Goal: Share content: Share content

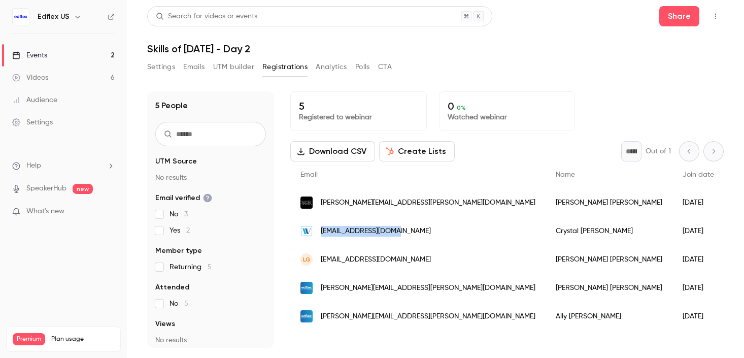
drag, startPoint x: 417, startPoint y: 232, endPoint x: 319, endPoint y: 232, distance: 97.9
click at [319, 232] on div "[EMAIL_ADDRESS][DOMAIN_NAME]" at bounding box center [417, 231] width 255 height 28
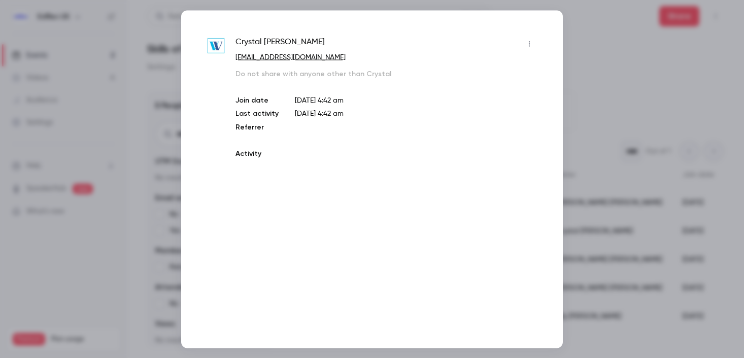
copy span "[EMAIL_ADDRESS][DOMAIN_NAME]"
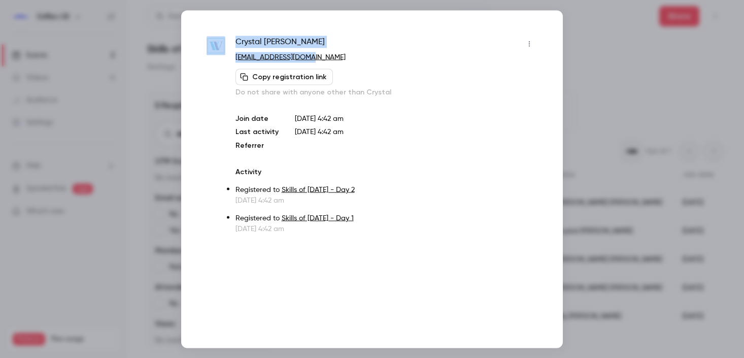
drag, startPoint x: 321, startPoint y: 56, endPoint x: 229, endPoint y: 58, distance: 91.9
click at [229, 58] on div "[PERSON_NAME] [EMAIL_ADDRESS][DOMAIN_NAME] Copy registration link Do not share …" at bounding box center [371, 135] width 331 height 198
copy div "[PERSON_NAME] [EMAIL_ADDRESS][DOMAIN_NAME]"
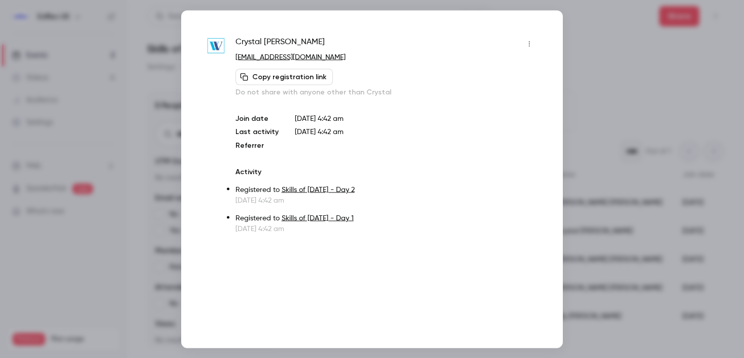
click at [379, 21] on div "[PERSON_NAME] [EMAIL_ADDRESS][DOMAIN_NAME] Copy registration link Do not share …" at bounding box center [372, 178] width 382 height 337
drag, startPoint x: 320, startPoint y: 58, endPoint x: 235, endPoint y: 57, distance: 84.7
click at [235, 57] on p "[EMAIL_ADDRESS][DOMAIN_NAME]" at bounding box center [386, 57] width 302 height 11
copy link "[EMAIL_ADDRESS][DOMAIN_NAME]"
click at [601, 53] on div at bounding box center [372, 179] width 744 height 358
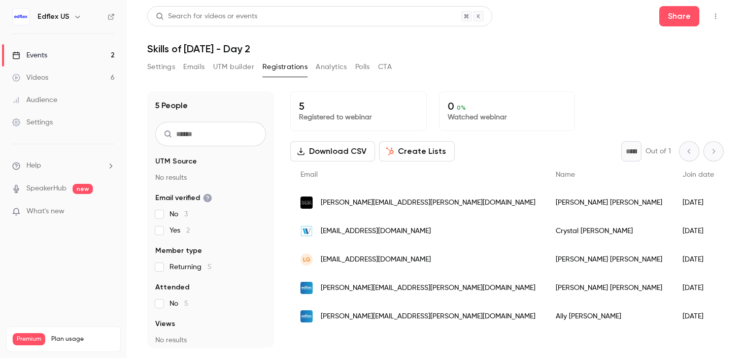
click at [30, 74] on div "Videos" at bounding box center [30, 78] width 36 height 10
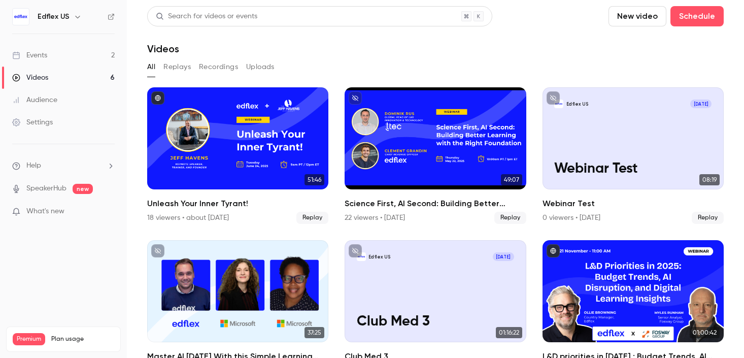
click at [43, 52] on div "Events" at bounding box center [29, 55] width 35 height 10
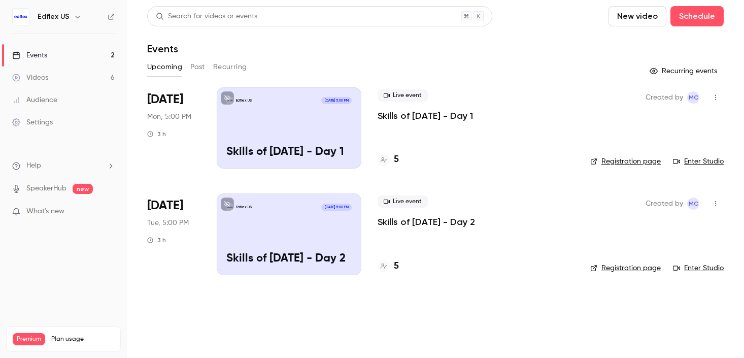
click at [707, 209] on button "button" at bounding box center [715, 203] width 16 height 16
click at [719, 94] on div at bounding box center [372, 179] width 744 height 358
click at [716, 95] on icon "button" at bounding box center [715, 97] width 8 height 7
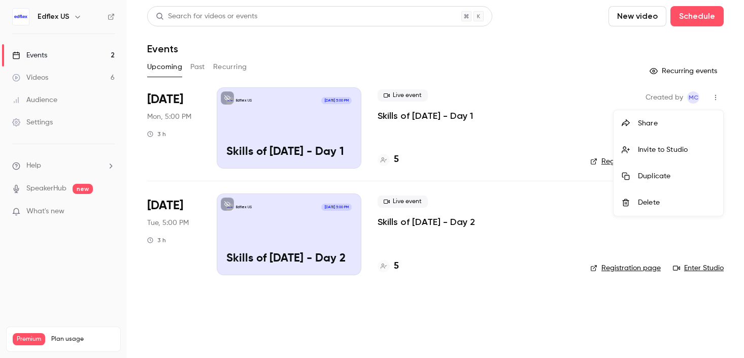
click at [652, 122] on div "Share" at bounding box center [676, 123] width 77 height 10
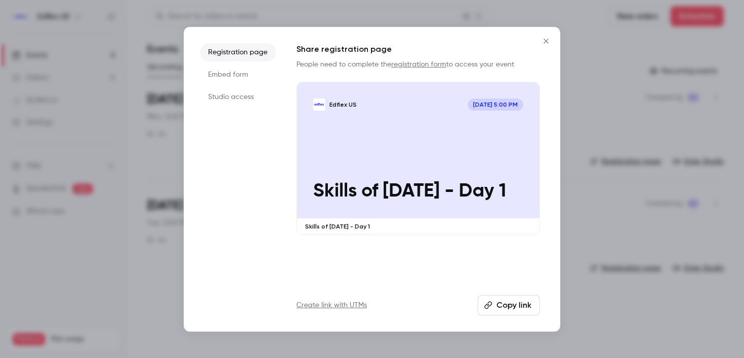
click at [503, 312] on button "Copy link" at bounding box center [508, 305] width 62 height 20
click at [504, 298] on button "Copied!" at bounding box center [510, 305] width 58 height 20
click at [547, 36] on button "Close" at bounding box center [546, 41] width 20 height 20
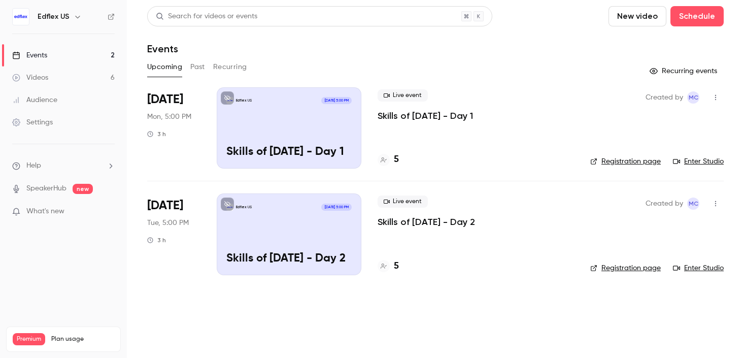
click at [711, 101] on button "button" at bounding box center [715, 97] width 16 height 16
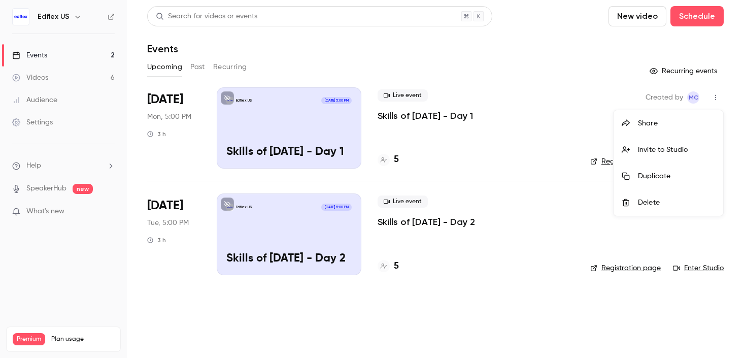
click at [648, 120] on div "Share" at bounding box center [676, 123] width 77 height 10
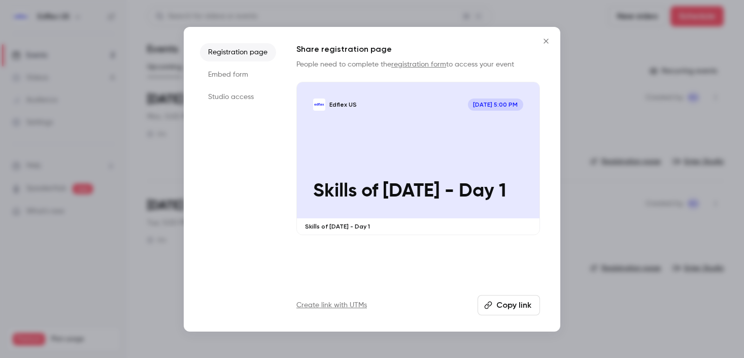
click at [492, 305] on icon "button" at bounding box center [488, 305] width 8 height 8
click at [554, 38] on button "Close" at bounding box center [546, 41] width 20 height 20
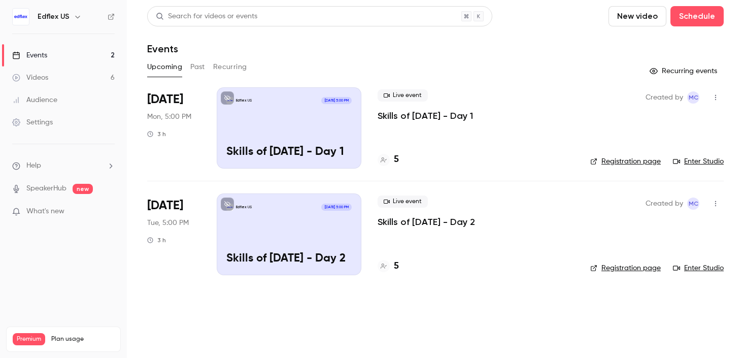
click at [712, 208] on button "button" at bounding box center [715, 203] width 16 height 16
click at [661, 225] on div "Share" at bounding box center [676, 229] width 77 height 10
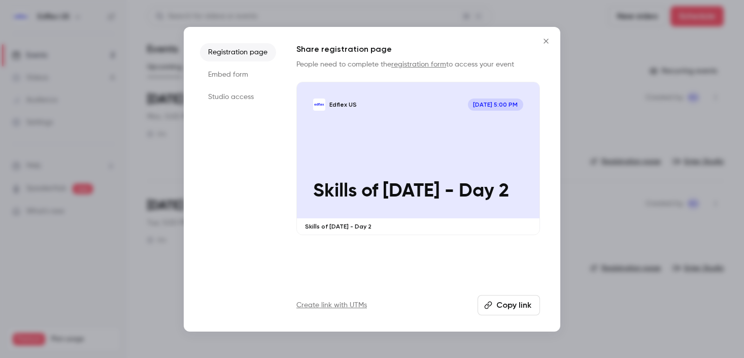
click at [500, 304] on button "Copy link" at bounding box center [508, 305] width 62 height 20
click at [544, 38] on icon "Close" at bounding box center [546, 41] width 12 height 8
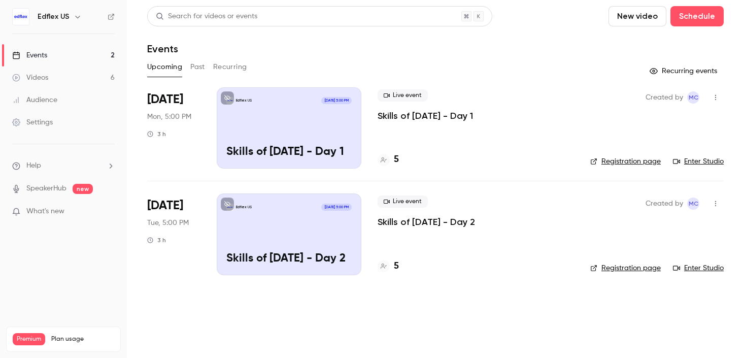
click at [74, 15] on icon "button" at bounding box center [78, 17] width 8 height 8
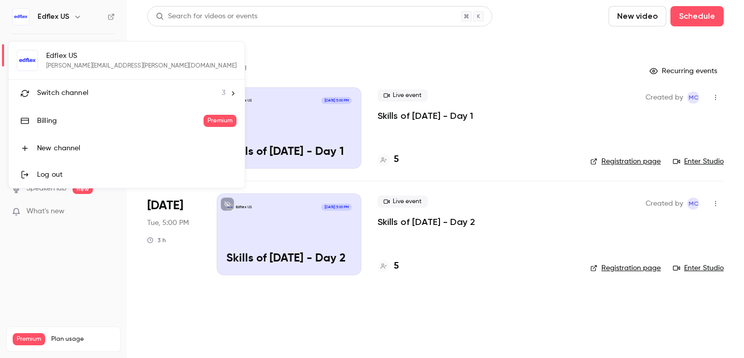
click at [55, 96] on span "Switch channel" at bounding box center [62, 93] width 51 height 11
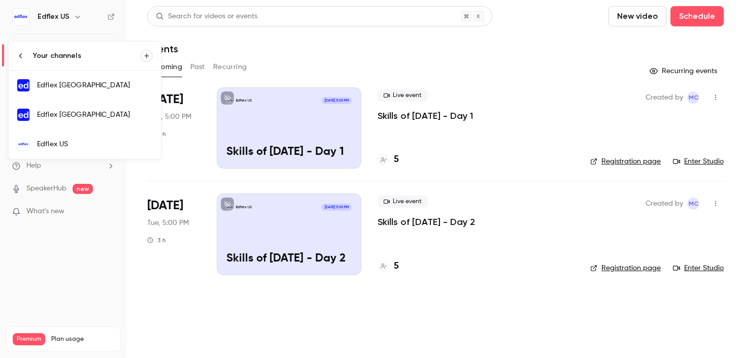
click at [61, 111] on div "Edflex [GEOGRAPHIC_DATA]" at bounding box center [95, 115] width 116 height 10
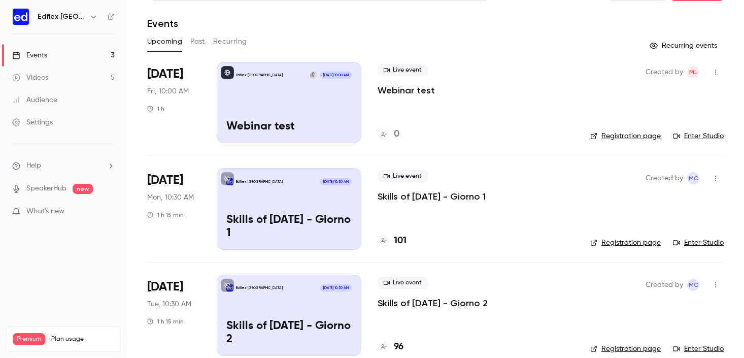
scroll to position [42, 0]
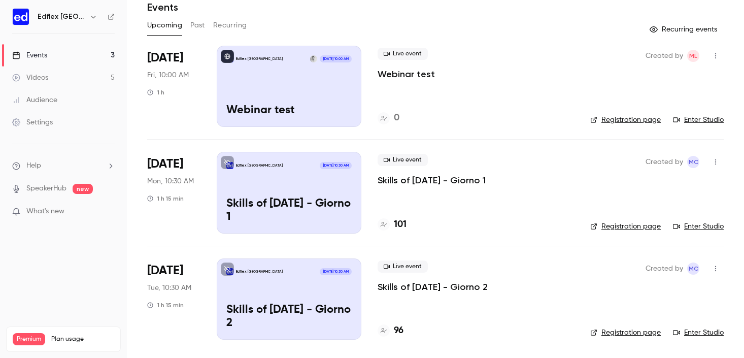
click at [711, 164] on icon "button" at bounding box center [715, 161] width 8 height 7
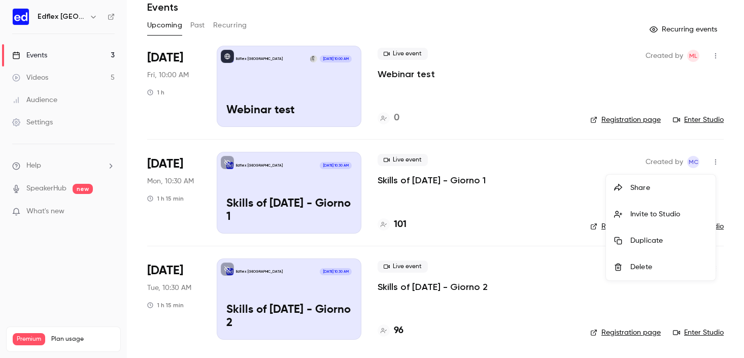
click at [670, 185] on div "Share" at bounding box center [668, 188] width 77 height 10
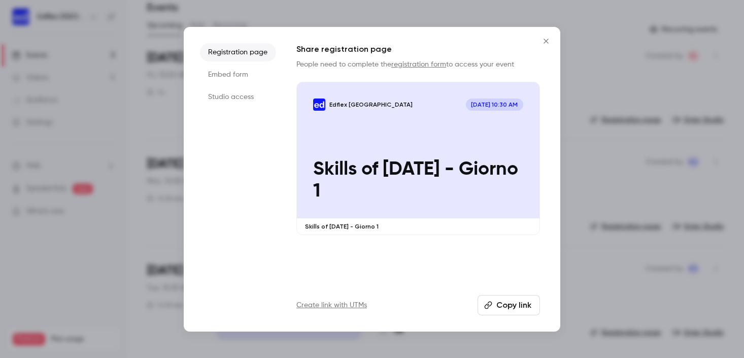
click at [506, 306] on button "Copy link" at bounding box center [508, 305] width 62 height 20
click at [549, 39] on icon "Close" at bounding box center [546, 41] width 12 height 8
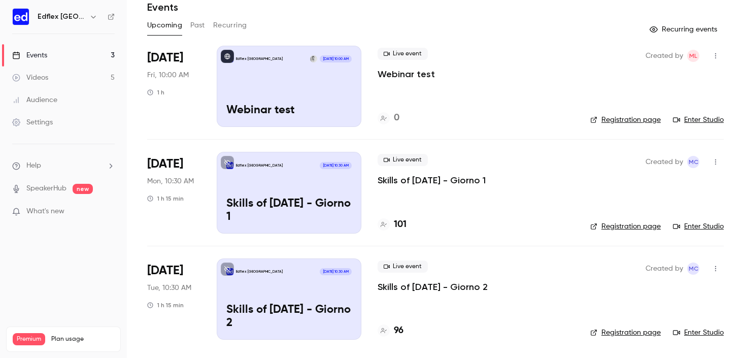
click at [711, 160] on icon "button" at bounding box center [715, 161] width 8 height 7
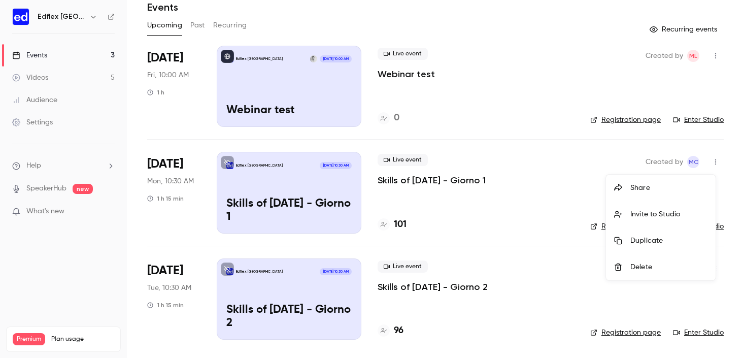
click at [650, 184] on div "Share" at bounding box center [668, 188] width 77 height 10
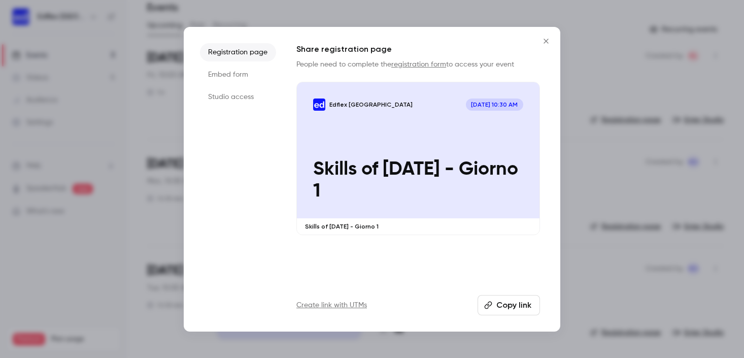
click at [502, 305] on button "Copy link" at bounding box center [508, 305] width 62 height 20
click at [540, 39] on icon "Close" at bounding box center [546, 41] width 12 height 8
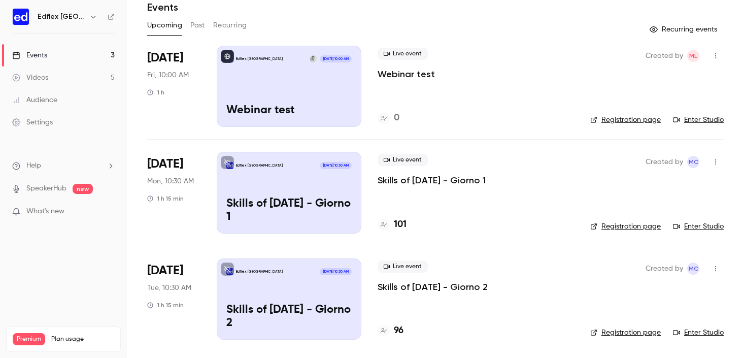
scroll to position [0, 0]
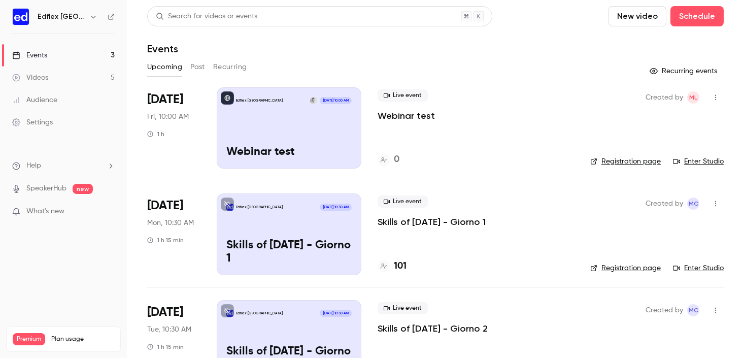
click at [205, 70] on button "Past" at bounding box center [197, 67] width 15 height 16
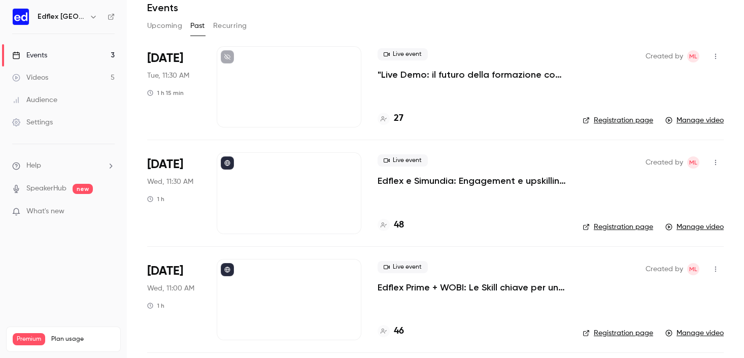
scroll to position [50, 0]
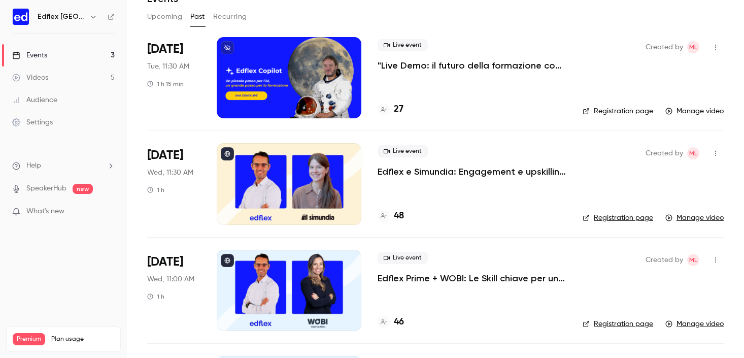
click at [707, 158] on button "button" at bounding box center [715, 153] width 16 height 16
click at [650, 175] on div "Share" at bounding box center [668, 179] width 77 height 10
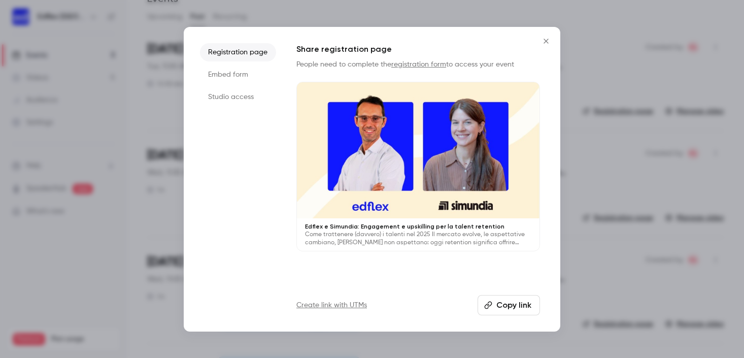
click at [528, 300] on button "Copy link" at bounding box center [508, 305] width 62 height 20
